Goal: Check status: Check status

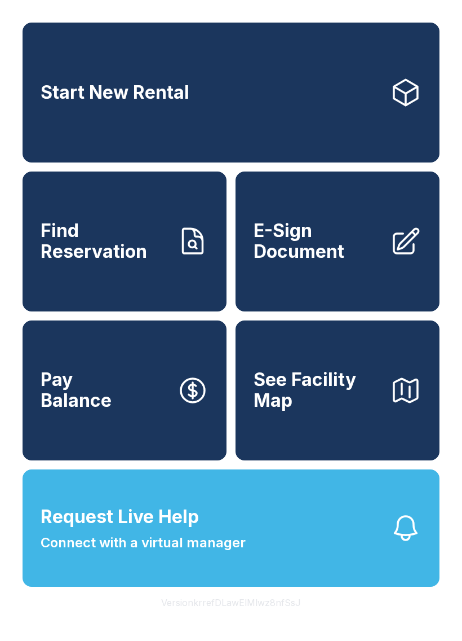
click at [312, 256] on span "E-Sign Document" at bounding box center [317, 240] width 127 height 41
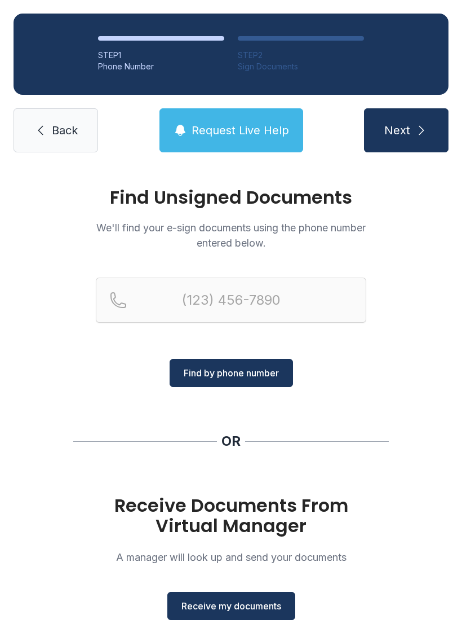
click at [229, 374] on span "Find by phone number" at bounding box center [231, 373] width 95 height 14
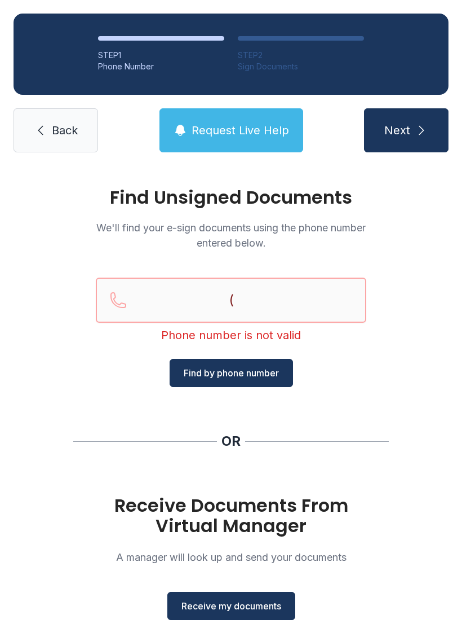
click at [145, 299] on input "(" at bounding box center [231, 299] width 271 height 45
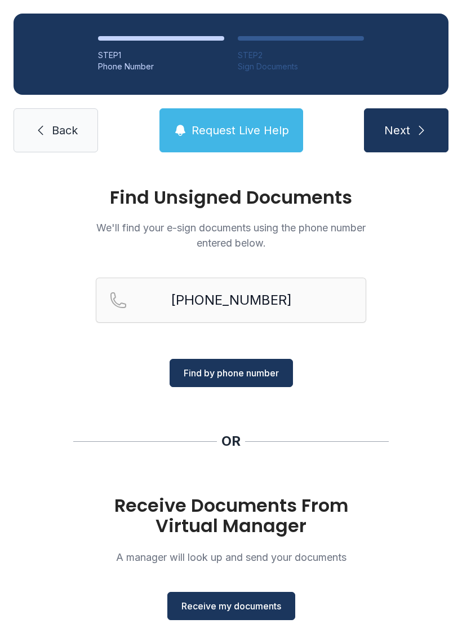
click at [228, 380] on button "Find by phone number" at bounding box center [231, 373] width 123 height 28
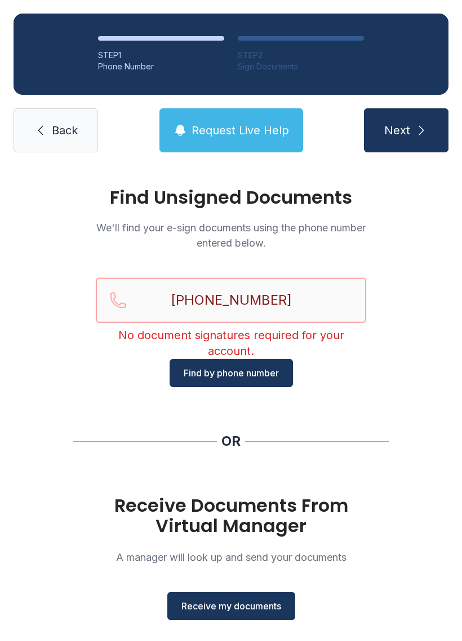
click at [301, 295] on input "[PHONE_NUMBER]" at bounding box center [231, 299] width 271 height 45
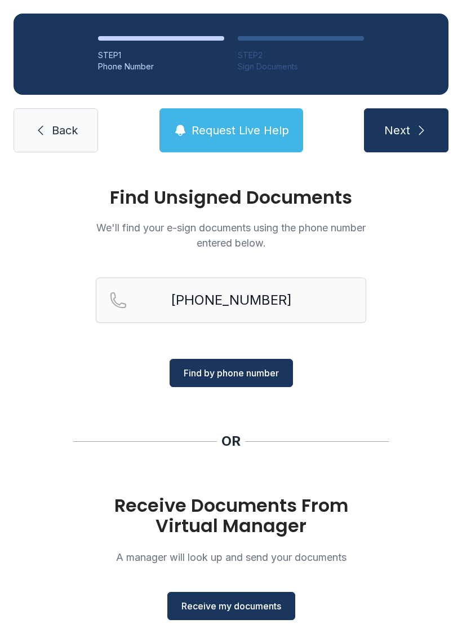
click at [232, 382] on button "Find by phone number" at bounding box center [231, 373] width 123 height 28
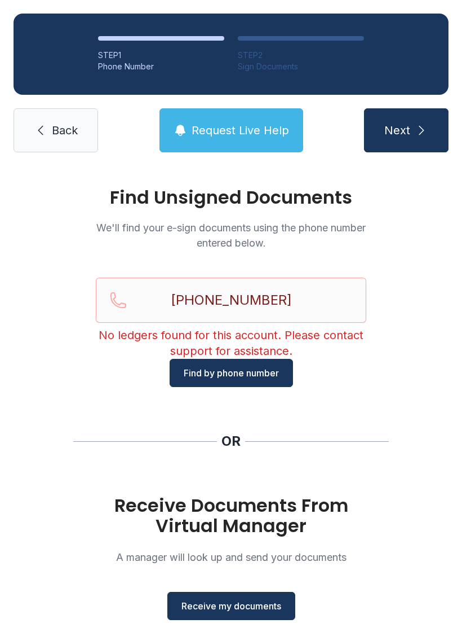
click at [239, 122] on span "Request Live Help" at bounding box center [241, 130] width 98 height 16
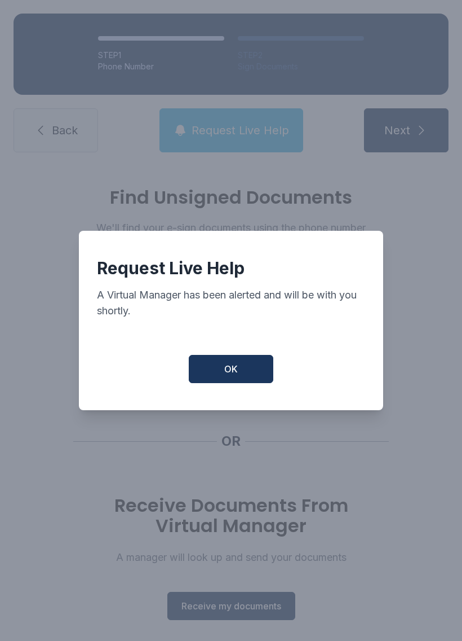
click at [233, 376] on span "OK" at bounding box center [231, 369] width 14 height 14
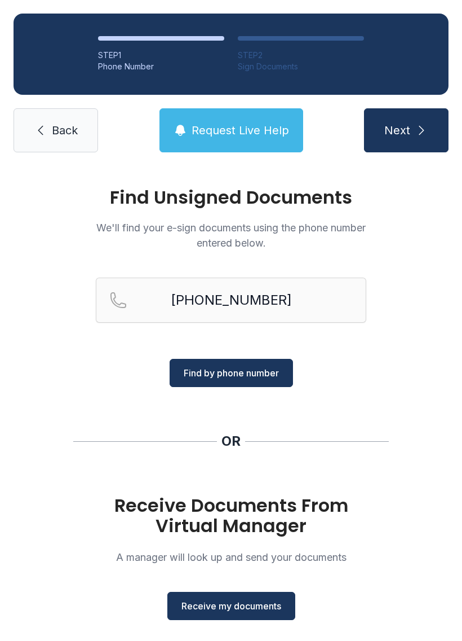
click at [229, 125] on span "Request Live Help" at bounding box center [241, 130] width 98 height 16
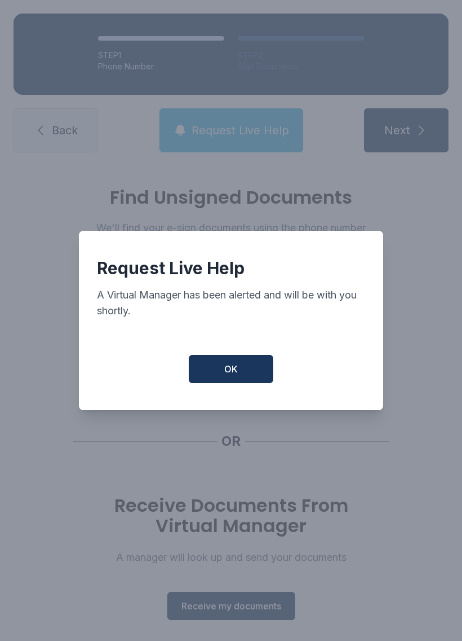
click at [239, 367] on button "OK" at bounding box center [231, 369] width 85 height 28
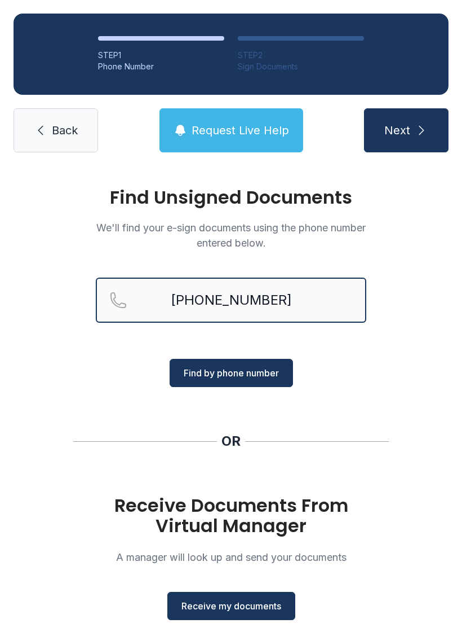
click at [299, 307] on input "[PHONE_NUMBER]" at bounding box center [231, 299] width 271 height 45
type input "[PHONE_NUMBER]"
click at [239, 381] on button "Find by phone number" at bounding box center [231, 373] width 123 height 28
